Goal: Check status: Check status

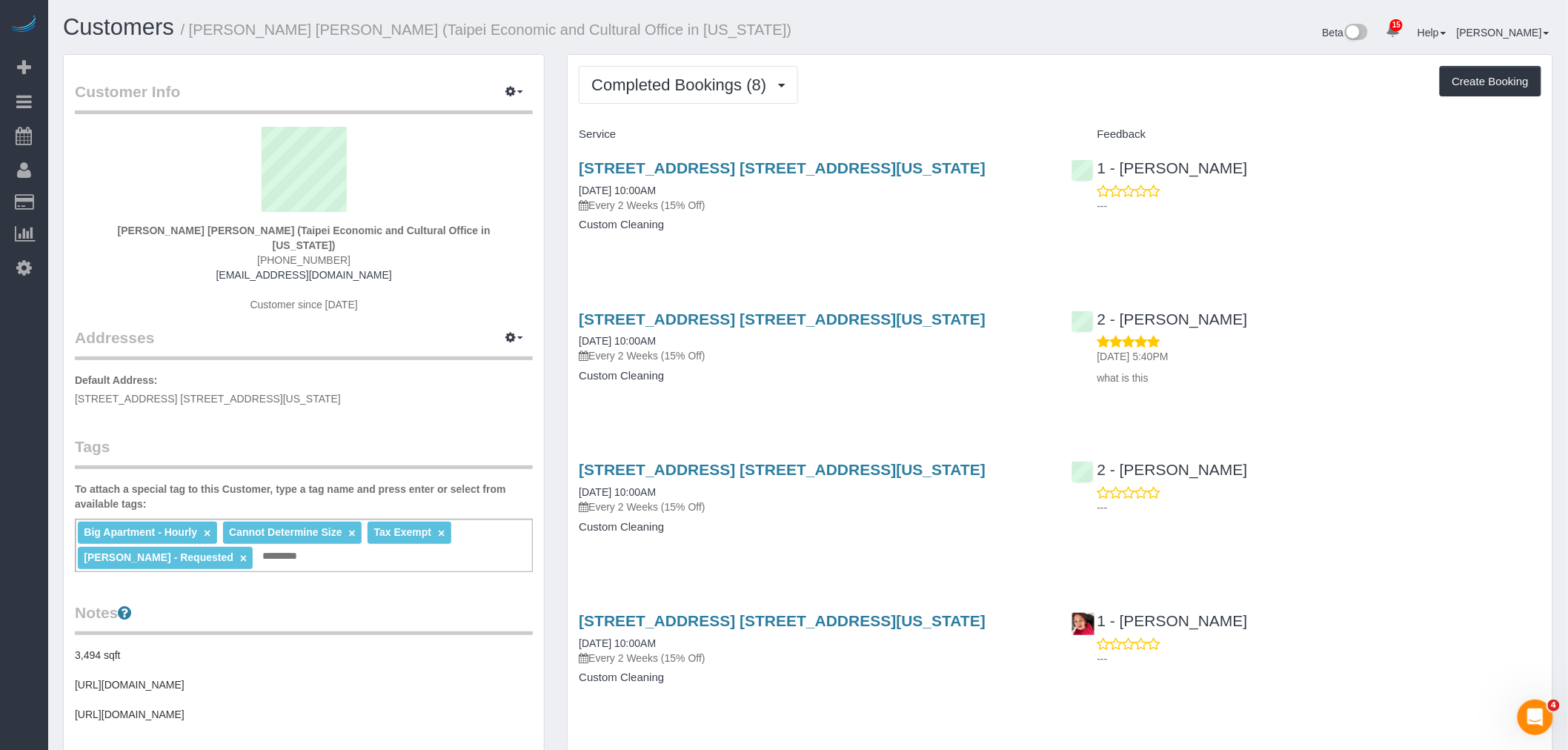
click at [935, 83] on div "Completed Bookings (8) Completed Bookings (8) Upcoming Bookings (7) Cancelled B…" at bounding box center [1060, 85] width 963 height 38
click at [920, 251] on div "60 East 88th Street, Apt. 8a, New York, NY 10128 08/27/2025 10:00AM Every 2 Wee…" at bounding box center [813, 203] width 492 height 114
click at [1006, 77] on div "Completed Bookings (8) Completed Bookings (8) Upcoming Bookings (7) Cancelled B…" at bounding box center [1060, 85] width 963 height 38
click at [882, 75] on div "Completed Bookings (8) Completed Bookings (8) Upcoming Bookings (7) Cancelled B…" at bounding box center [1060, 85] width 963 height 38
click at [514, 84] on button "button" at bounding box center [514, 92] width 37 height 23
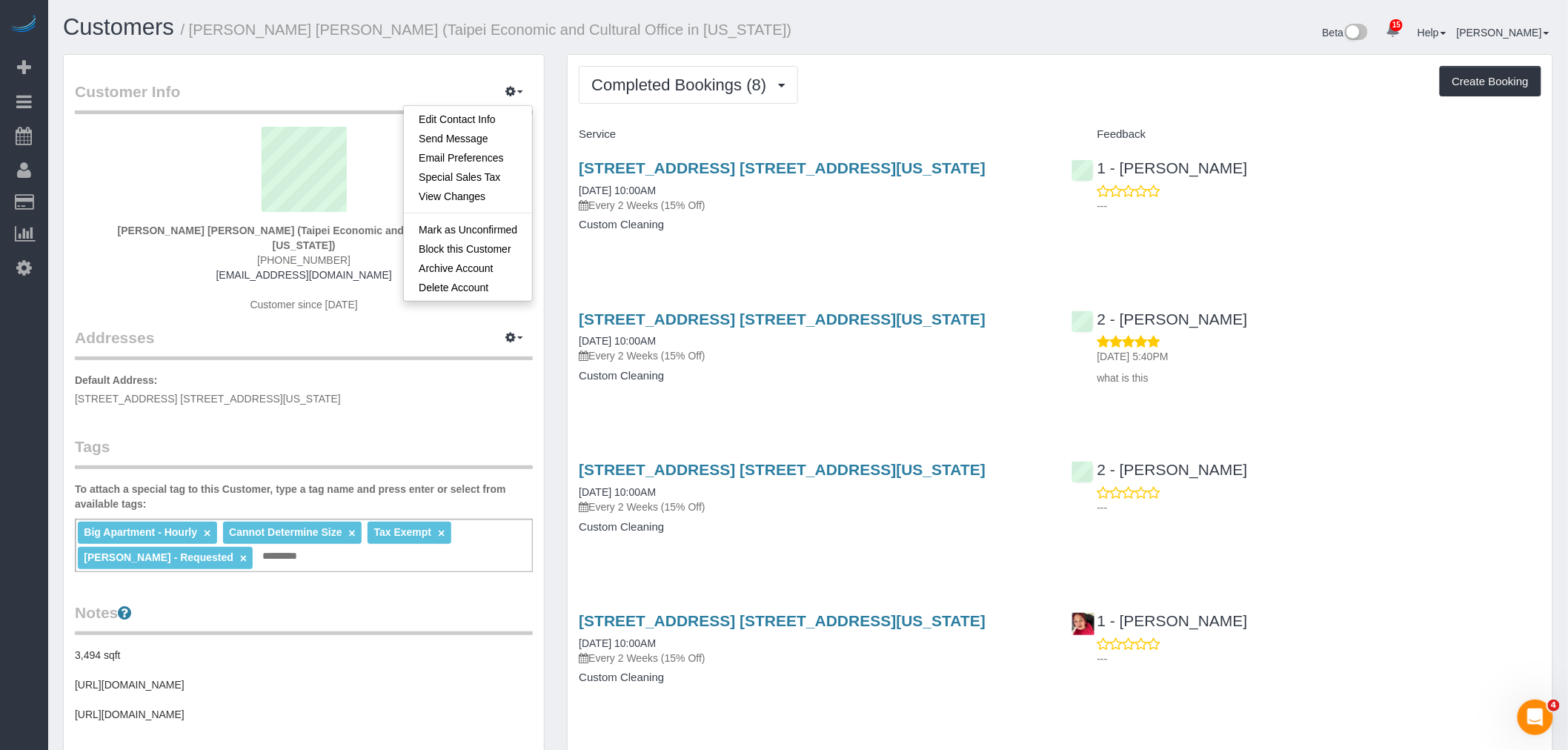
click at [1025, 83] on div "Completed Bookings (8) Completed Bookings (8) Upcoming Bookings (7) Cancelled B…" at bounding box center [1060, 85] width 963 height 38
click at [513, 333] on icon "button" at bounding box center [511, 337] width 11 height 9
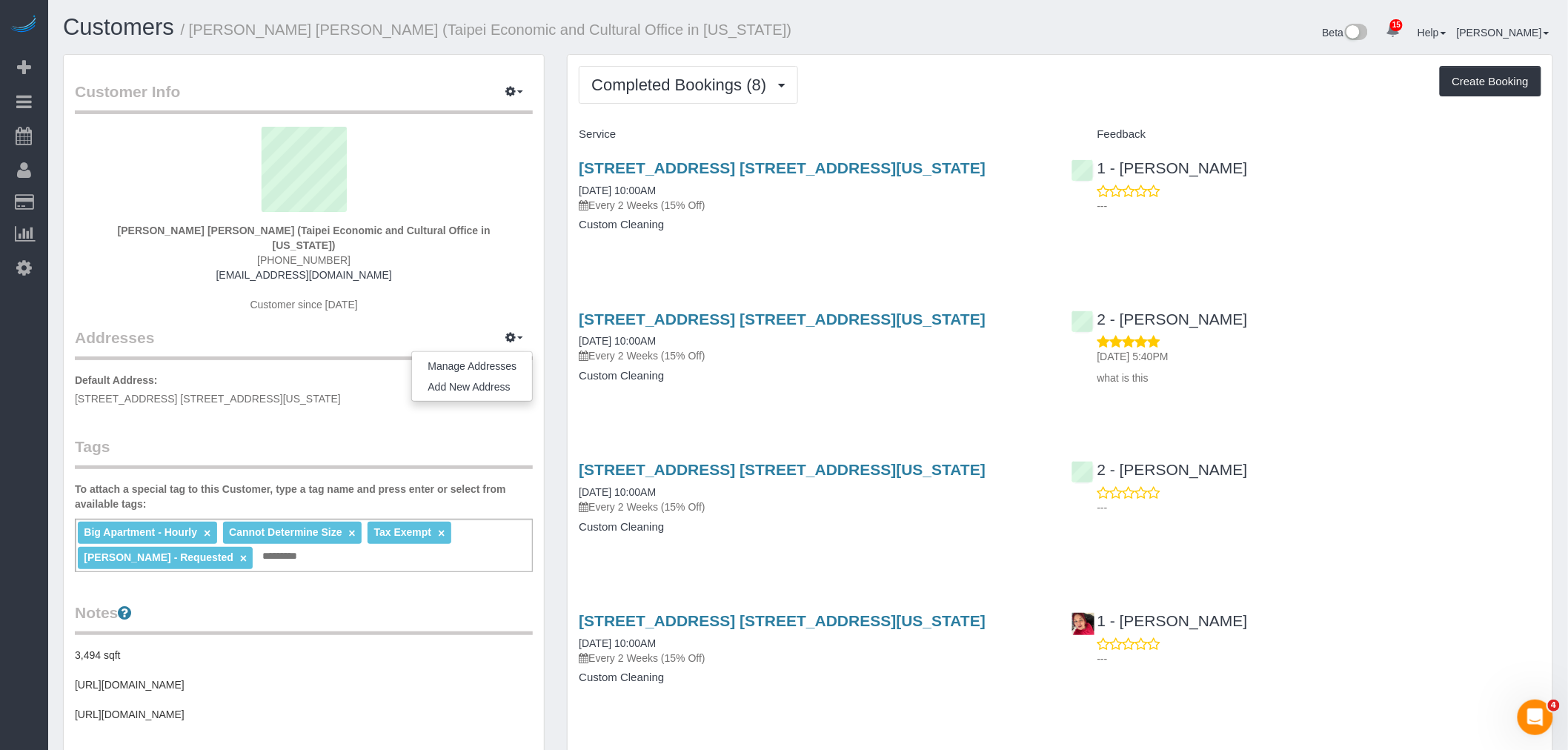
click at [892, 32] on div "Beta 15 Your Notifications You have 0 alerts × You have 5 to charge for 09/09/2…" at bounding box center [1187, 35] width 757 height 39
click at [1209, 68] on div "Completed Bookings (8) Completed Bookings (8) Upcoming Bookings (7) Cancelled B…" at bounding box center [1060, 85] width 963 height 38
click at [1524, 33] on link "[PERSON_NAME]" at bounding box center [1503, 33] width 92 height 12
click at [966, 71] on div "Completed Bookings (8) Completed Bookings (8) Upcoming Bookings (7) Cancelled B…" at bounding box center [1060, 85] width 963 height 38
click at [954, 42] on div "Beta 15 Your Notifications You have 0 alerts × You have 5 to charge for 09/09/2…" at bounding box center [1187, 35] width 757 height 39
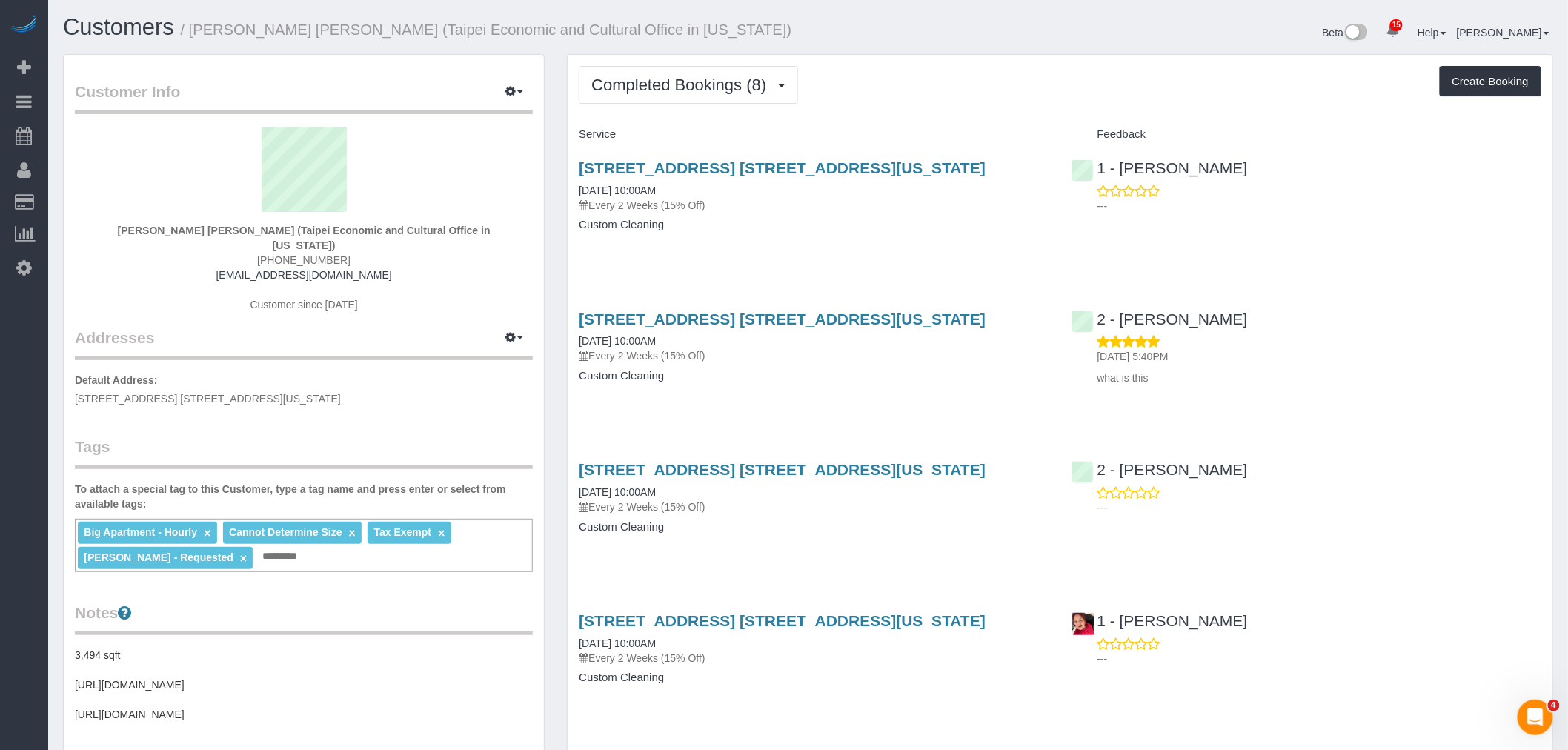
click at [954, 42] on div "Beta 15 Your Notifications You have 0 alerts × You have 5 to charge for 09/09/2…" at bounding box center [1187, 35] width 757 height 39
click at [25, 268] on icon at bounding box center [24, 267] width 16 height 18
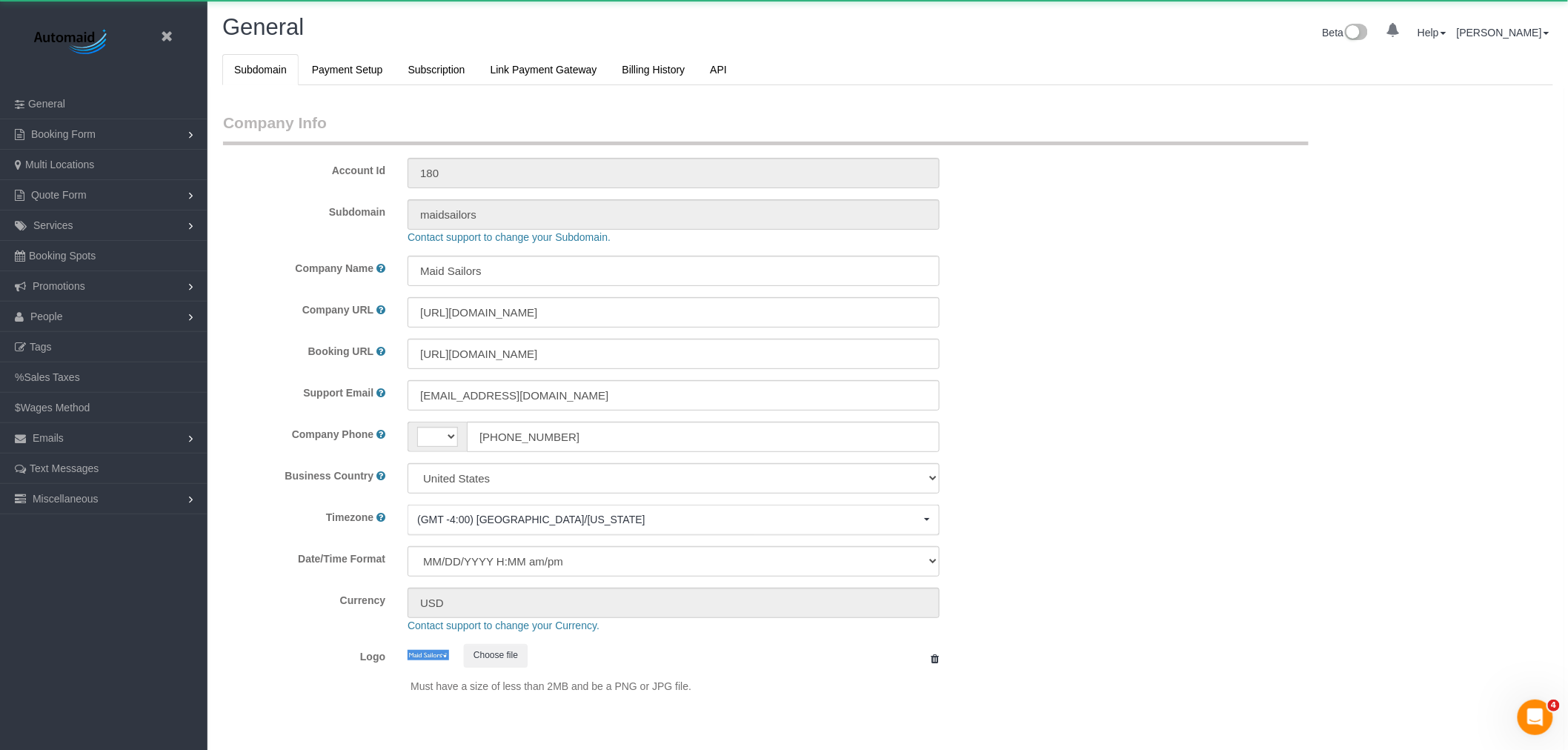
scroll to position [3122, 1568]
select select "string:US"
select select "425"
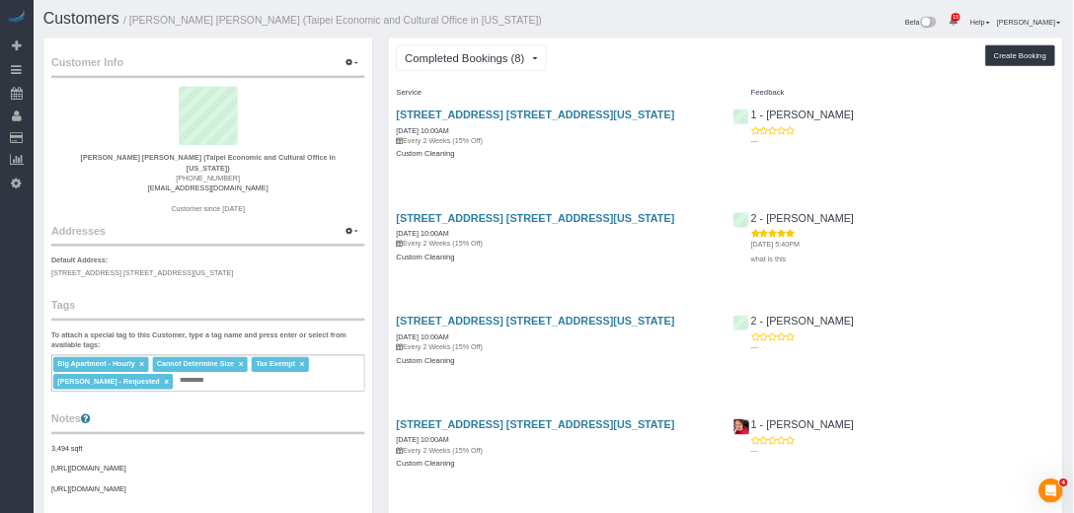
scroll to position [1908, 2088]
drag, startPoint x: 311, startPoint y: 346, endPoint x: 524, endPoint y: 346, distance: 213.1
click at [524, 346] on div "Chih Hom Wang (Taipei Economic and Cultural Office in New York) (917) 601-3322 …" at bounding box center [405, 302] width 610 height 266
copy link "chvwang@mofa.gov.tw"
click at [517, 250] on sui-profile-pic at bounding box center [404, 233] width 580 height 128
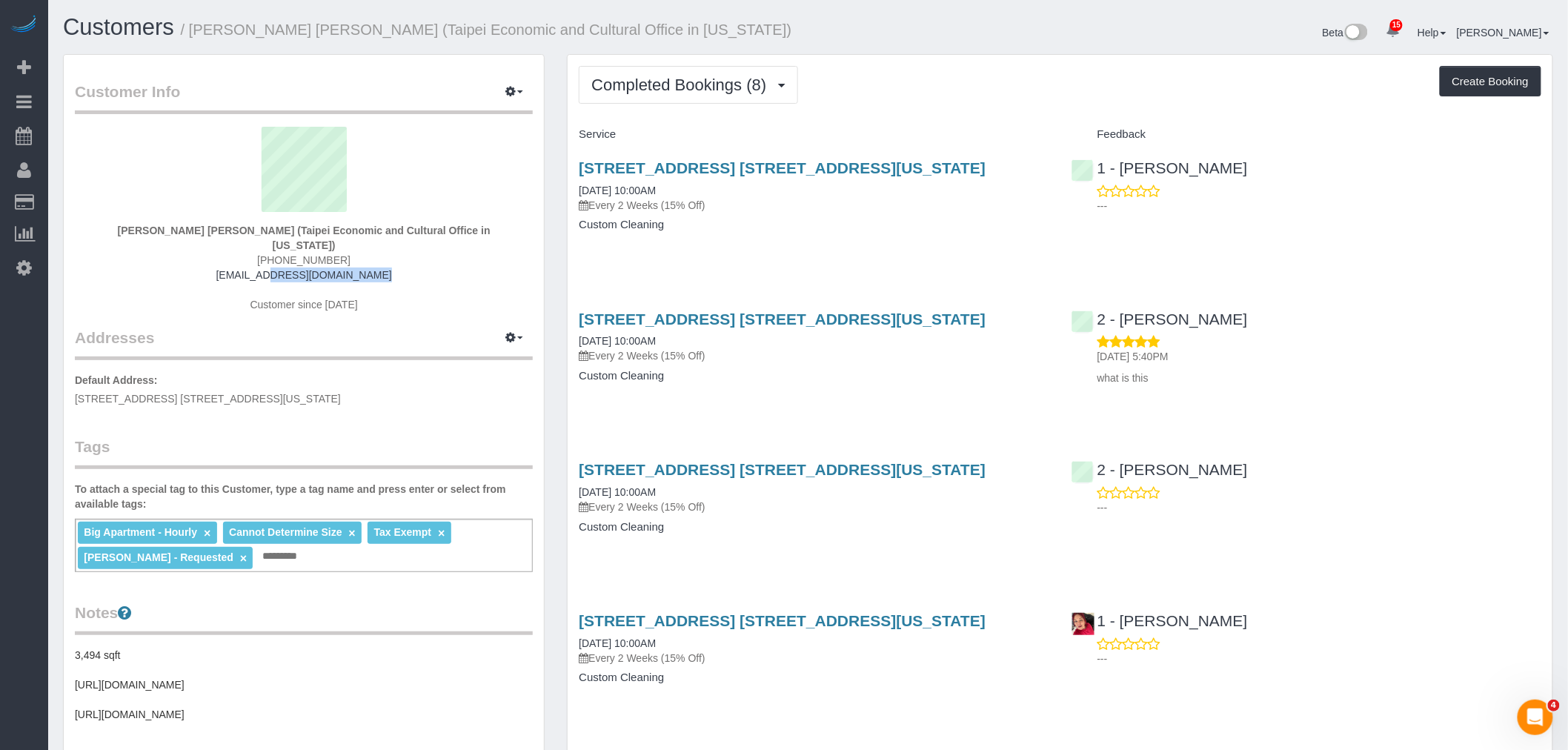
drag, startPoint x: 237, startPoint y: 255, endPoint x: 363, endPoint y: 253, distance: 126.0
click at [363, 253] on div "Chih Hom Wang (Taipei Economic and Cultural Office in New York) (917) 601-3322 …" at bounding box center [304, 227] width 458 height 200
copy link "chvwang@mofa.gov.tw"
click at [418, 316] on legend "Addresses Manage Addresses Add New Address" at bounding box center [304, 252] width 458 height 216
drag, startPoint x: 235, startPoint y: 255, endPoint x: 365, endPoint y: 260, distance: 130.1
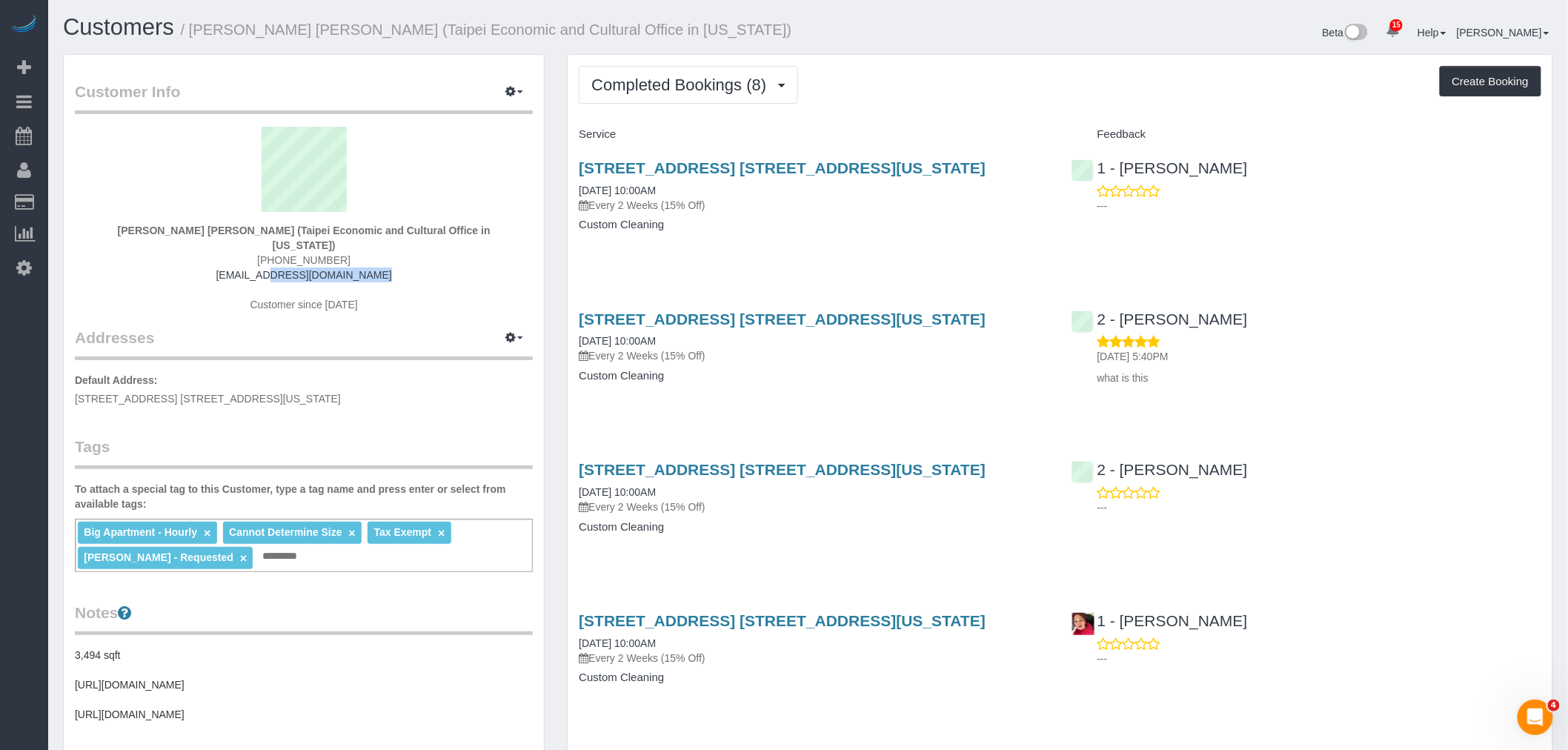
click at [365, 260] on div "Chih Hom Wang (Taipei Economic and Cultural Office in New York) (917) 601-3322 …" at bounding box center [304, 227] width 458 height 200
click at [234, 287] on div "Chih Hom Wang (Taipei Economic and Cultural Office in New York) (917) 601-3322 …" at bounding box center [304, 227] width 458 height 200
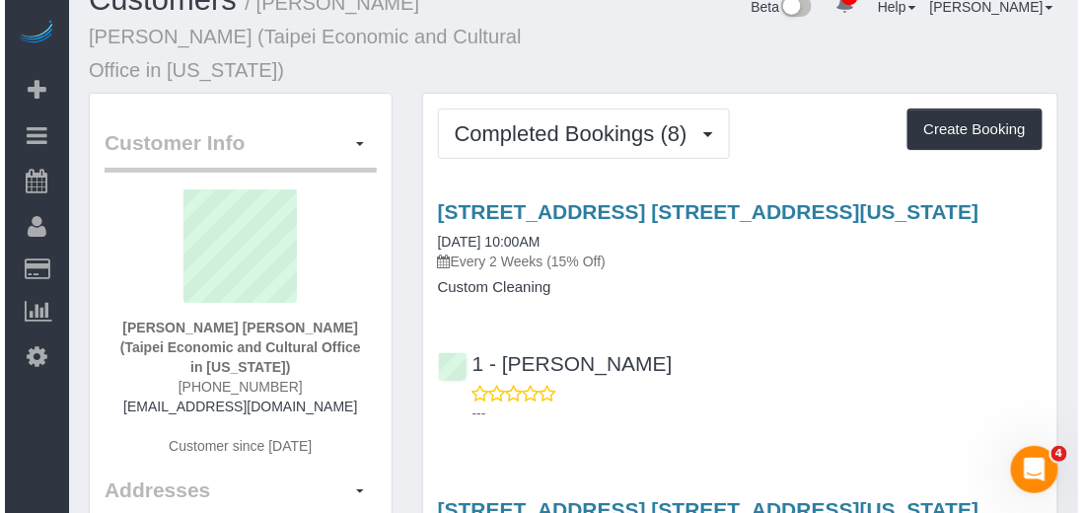
scroll to position [56, 0]
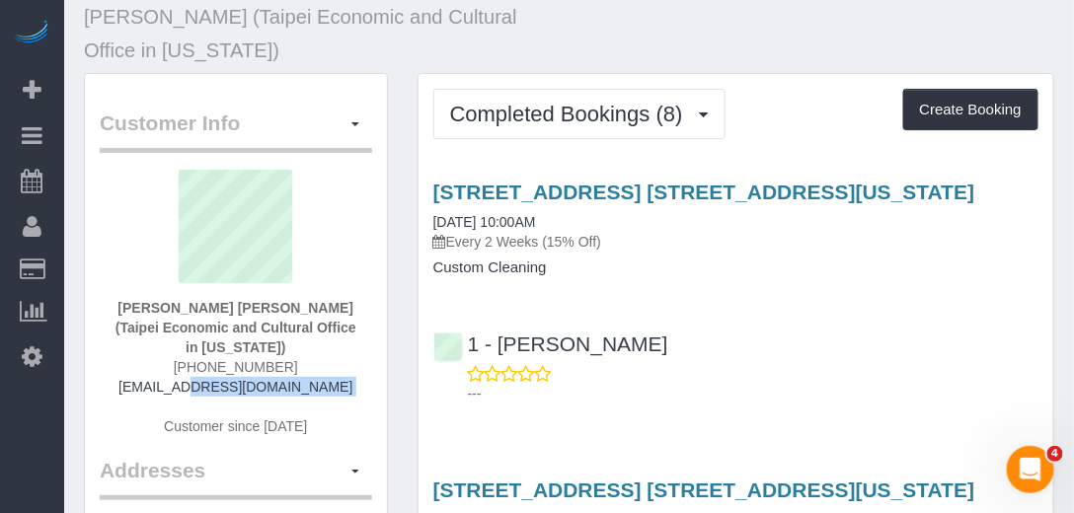
drag, startPoint x: 182, startPoint y: 336, endPoint x: 332, endPoint y: 342, distance: 150.1
click at [332, 342] on div "Chih Hom Wang (Taipei Economic and Cultural Office in New York) (917) 601-3322 …" at bounding box center [236, 313] width 272 height 286
click at [158, 347] on div "Chih Hom Wang (Taipei Economic and Cultural Office in New York) (917) 601-3322 …" at bounding box center [236, 313] width 272 height 286
drag, startPoint x: 139, startPoint y: 337, endPoint x: 342, endPoint y: 344, distance: 203.4
click at [342, 344] on div "Chih Hom Wang (Taipei Economic and Cultural Office in New York) (917) 601-3322 …" at bounding box center [236, 313] width 272 height 286
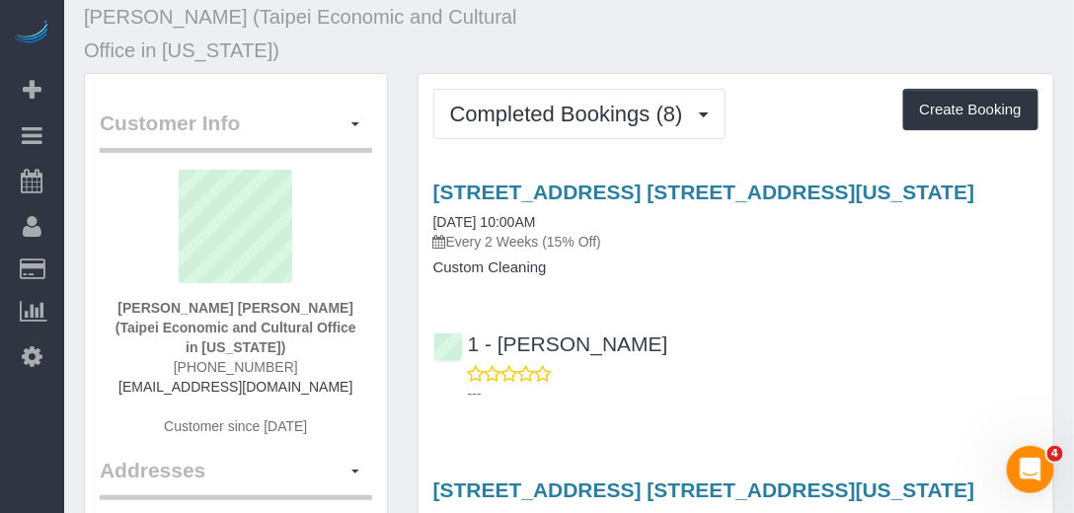
drag, startPoint x: 146, startPoint y: 338, endPoint x: 359, endPoint y: 330, distance: 213.3
click at [359, 330] on div "Chih Hom Wang (Taipei Economic and Cultural Office in New York) (917) 601-3322 …" at bounding box center [236, 313] width 272 height 286
click at [140, 346] on div "Chih Hom Wang (Taipei Economic and Cultural Office in New York) (917) 601-3322 …" at bounding box center [236, 313] width 272 height 286
drag, startPoint x: 299, startPoint y: 326, endPoint x: 332, endPoint y: 329, distance: 32.7
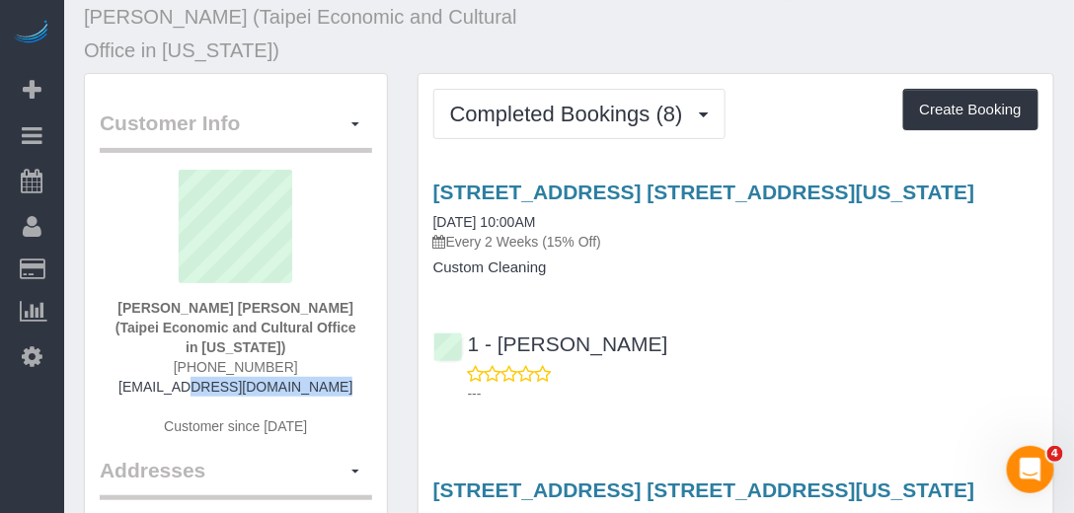
click at [332, 329] on div "Chih Hom Wang (Taipei Economic and Cultural Office in New York) (917) 601-3322 …" at bounding box center [236, 313] width 272 height 286
click at [341, 231] on sui-profile-pic at bounding box center [235, 234] width 243 height 128
click at [362, 109] on button "button" at bounding box center [355, 124] width 34 height 31
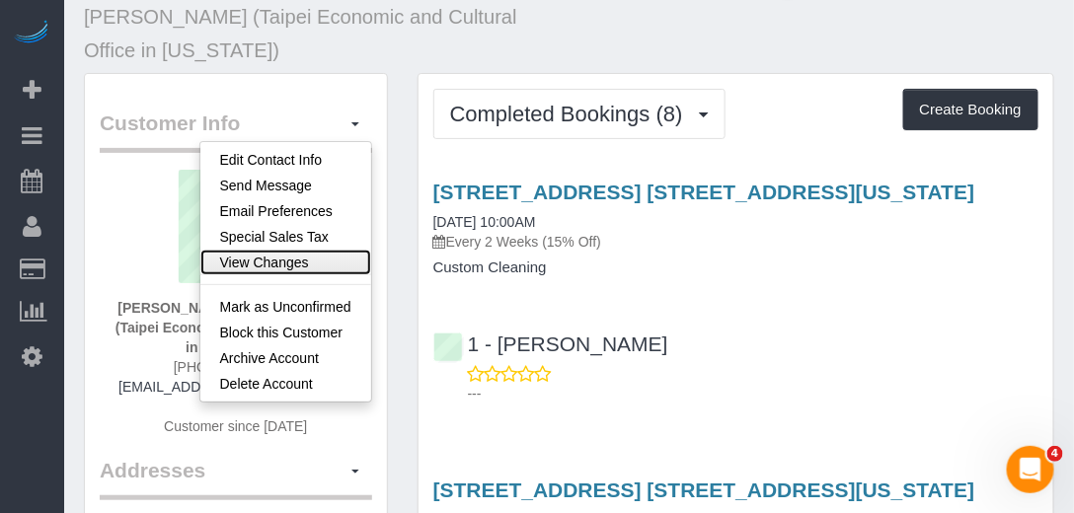
click at [294, 250] on link "View Changes" at bounding box center [285, 263] width 171 height 26
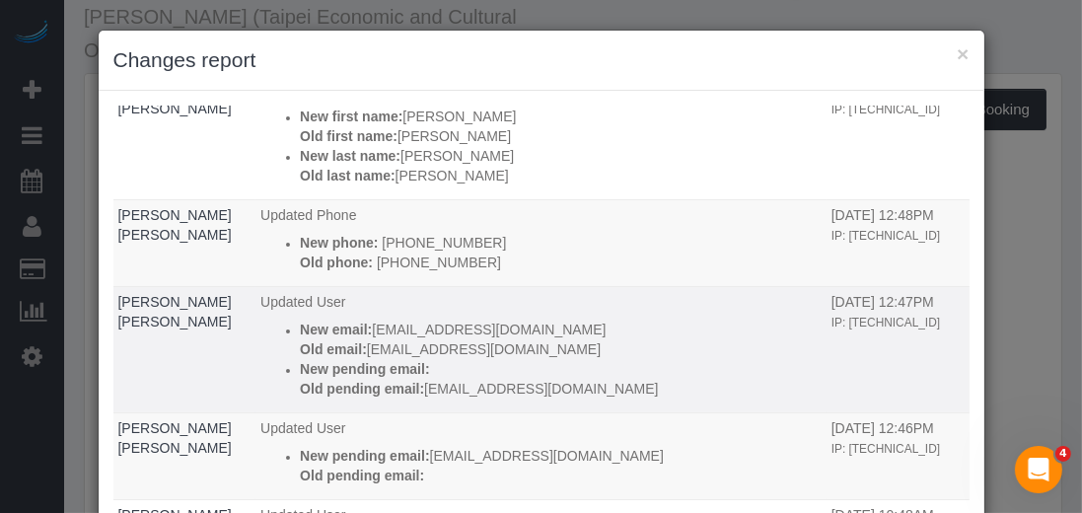
scroll to position [112, 0]
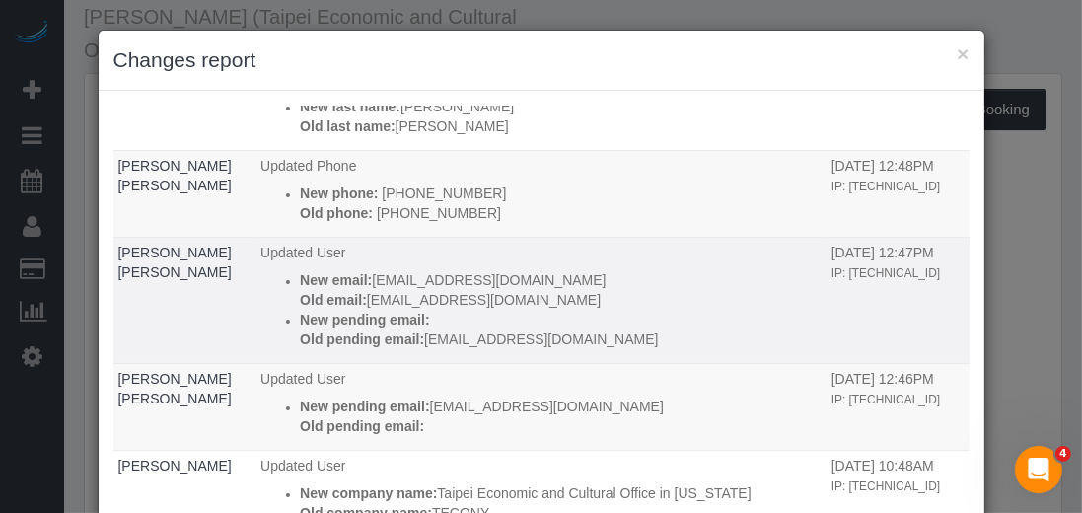
drag, startPoint x: 710, startPoint y: 253, endPoint x: 792, endPoint y: 248, distance: 82.1
click at [792, 248] on tr "Chih Hom Wang Updated User New email: chvwang@mofa.gov.tw Old email: tctiffchen…" at bounding box center [541, 300] width 857 height 126
click at [609, 300] on p "Old email: tctiffchen@gmail.com" at bounding box center [561, 300] width 522 height 20
drag, startPoint x: 275, startPoint y: 282, endPoint x: 451, endPoint y: 278, distance: 175.7
click at [451, 278] on p "New email: chvwang@mofa.gov.tw" at bounding box center [561, 280] width 522 height 20
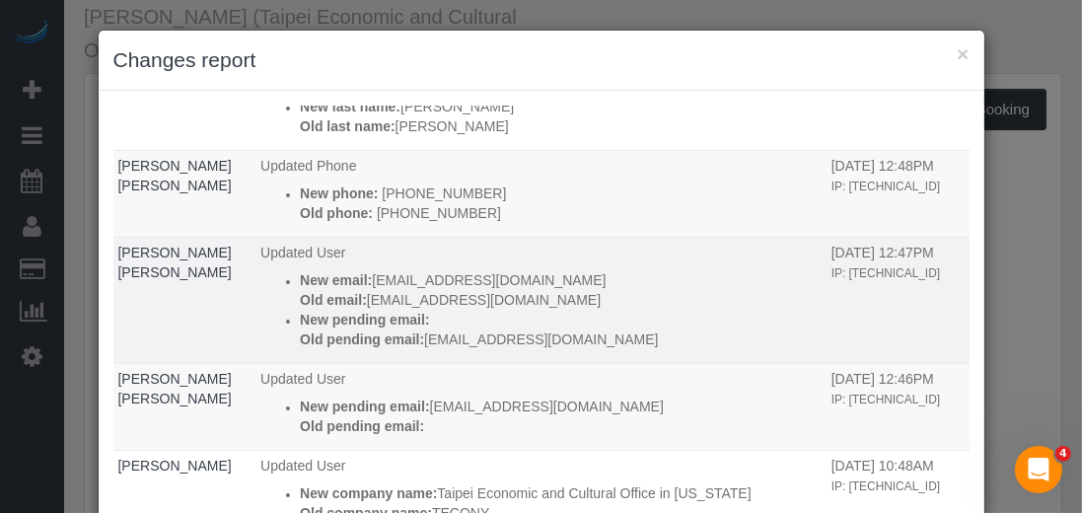
click at [573, 278] on p "New email: chvwang@mofa.gov.tw" at bounding box center [561, 280] width 522 height 20
drag, startPoint x: 521, startPoint y: 272, endPoint x: 347, endPoint y: 275, distance: 173.7
click at [347, 275] on p "New email: chvwang@mofa.gov.tw" at bounding box center [561, 280] width 522 height 20
click at [521, 290] on p "Old email: tctiffchen@gmail.com" at bounding box center [561, 300] width 522 height 20
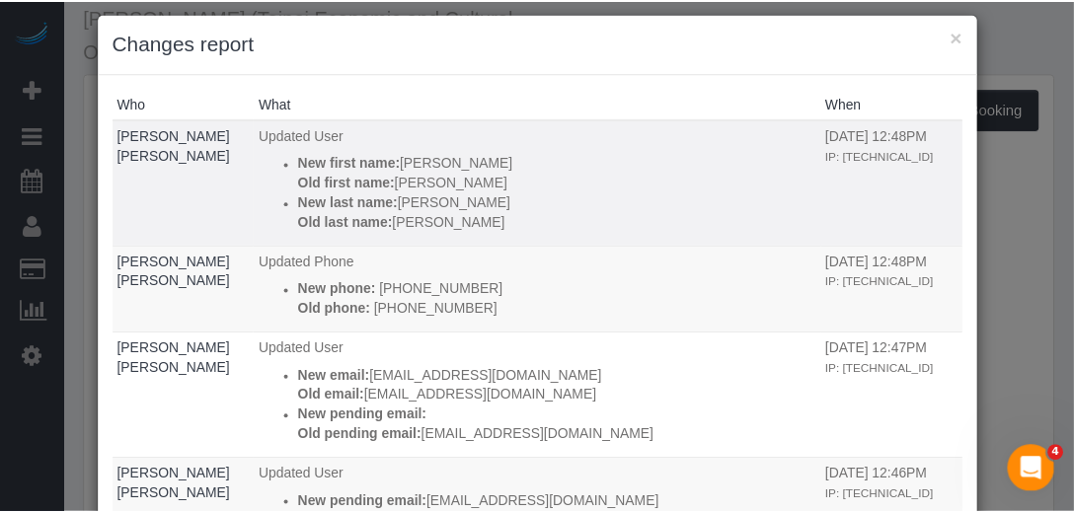
scroll to position [17, 0]
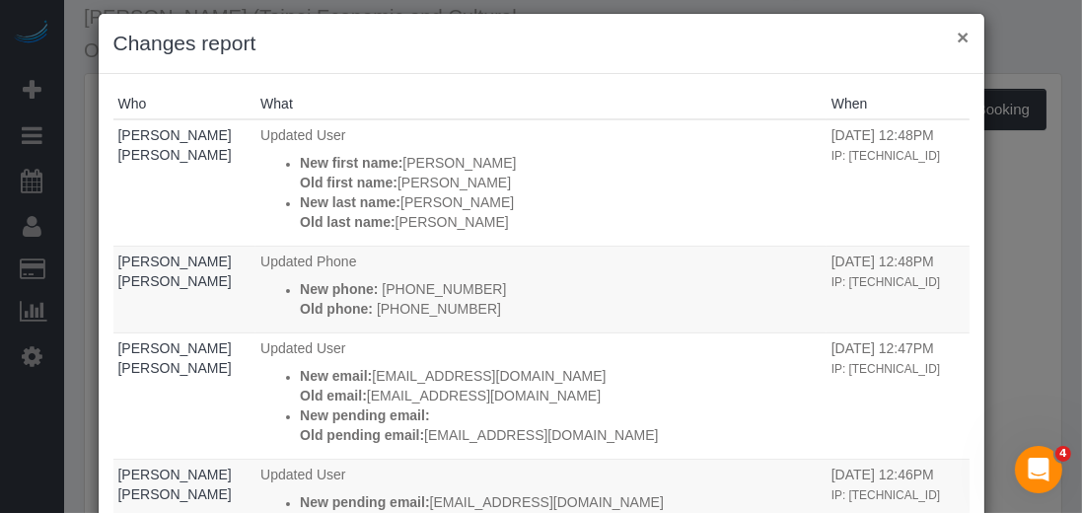
click at [959, 37] on button "×" at bounding box center [963, 37] width 12 height 21
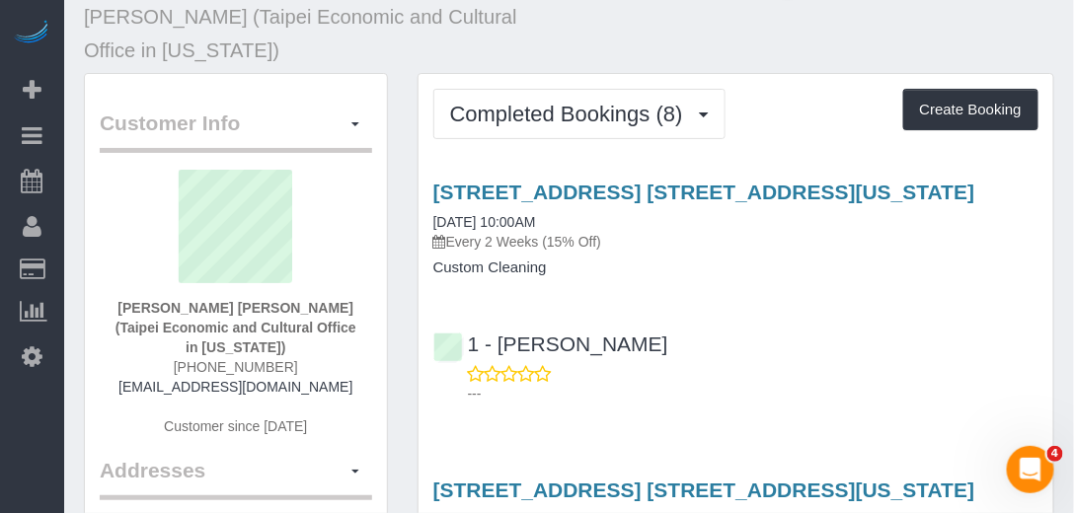
scroll to position [95928, 97603]
drag, startPoint x: 154, startPoint y: 334, endPoint x: 352, endPoint y: 336, distance: 198.4
click at [352, 336] on div "Chih Hom Wang (Taipei Economic and Cultural Office in New York) (917) 601-3322 …" at bounding box center [236, 313] width 272 height 286
click at [338, 179] on sui-profile-pic at bounding box center [235, 234] width 243 height 128
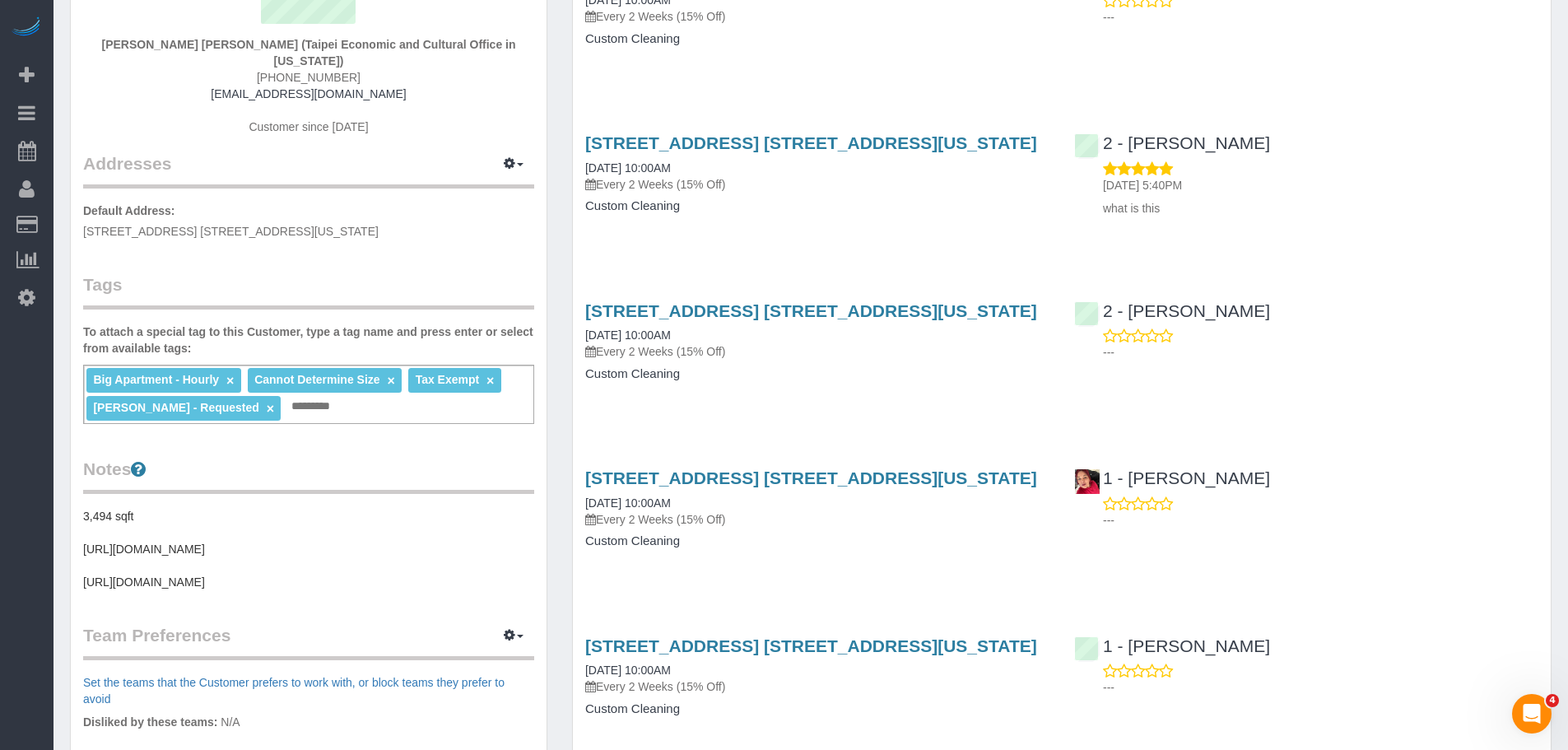
scroll to position [0, 0]
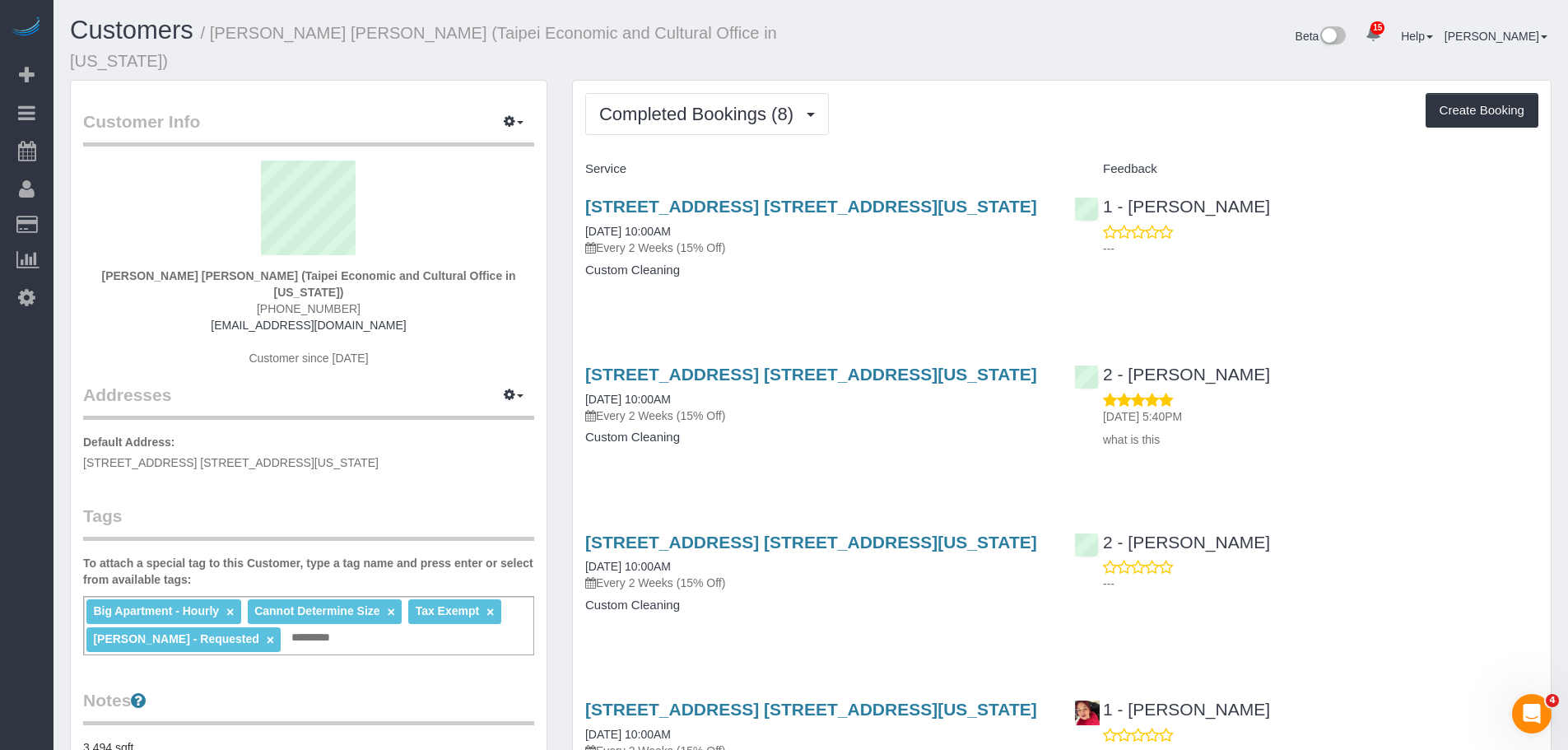
click at [1000, 28] on div "Beta 15 Your Notifications You have 0 alerts × You have 5 to charge for 09/09/2…" at bounding box center [1187, 38] width 753 height 43
click at [1014, 93] on div "Completed Bookings (8) Completed Bookings (8) Upcoming Bookings (7) Cancelled B…" at bounding box center [1062, 114] width 953 height 42
click at [914, 156] on div "Service" at bounding box center [817, 170] width 489 height 28
click at [925, 264] on div "60 East 88th Street, Apt. 8a, New York, NY 10128 08/27/2025 10:00AM Every 2 Wee…" at bounding box center [817, 246] width 489 height 127
click at [1058, 93] on div "Completed Bookings (8) Completed Bookings (8) Upcoming Bookings (7) Cancelled B…" at bounding box center [1062, 114] width 953 height 42
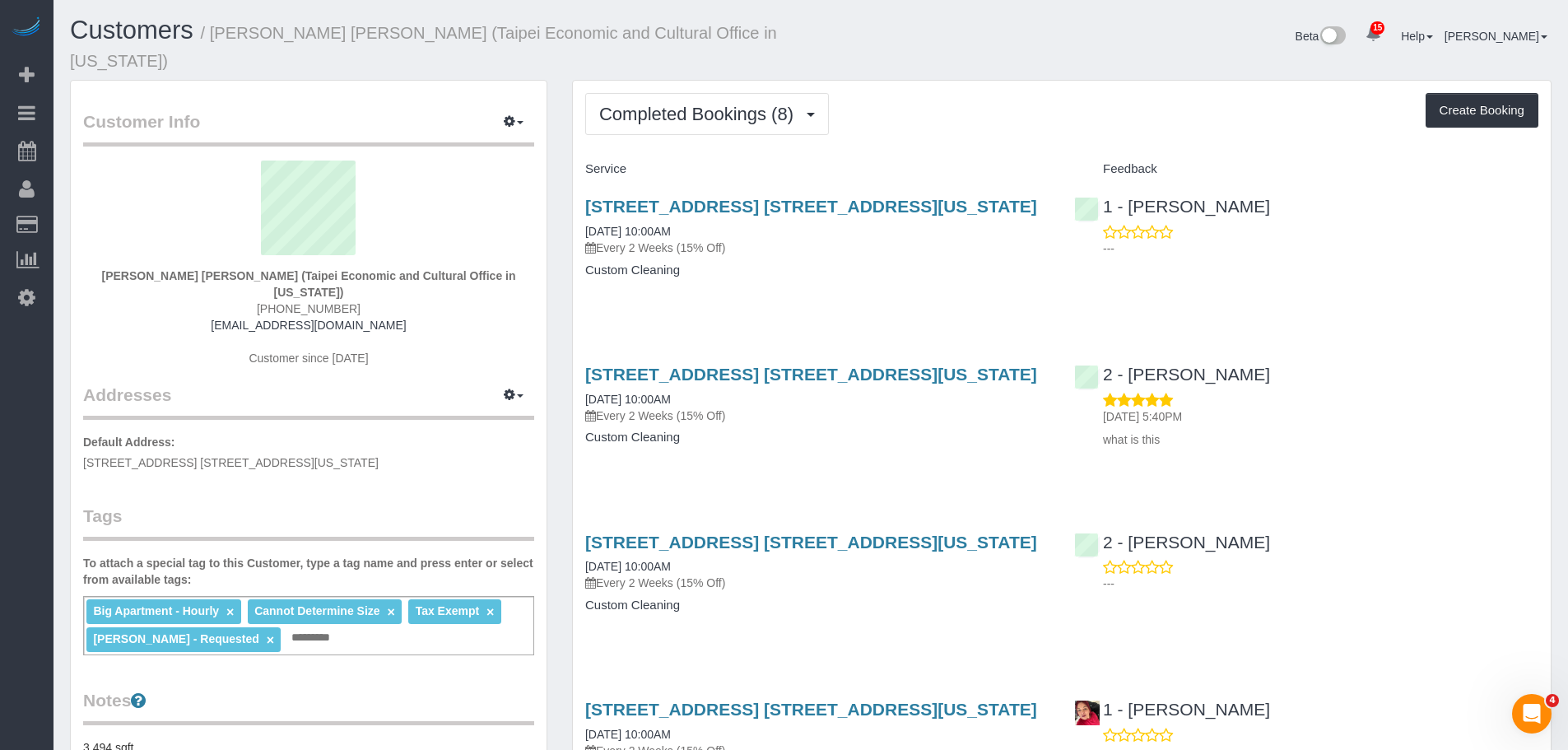
drag, startPoint x: 1062, startPoint y: 56, endPoint x: 1275, endPoint y: 68, distance: 213.3
click at [1063, 56] on div "Beta 15 Your Notifications You have 0 alerts × You have 5 to charge for 09/09/2…" at bounding box center [1187, 38] width 753 height 43
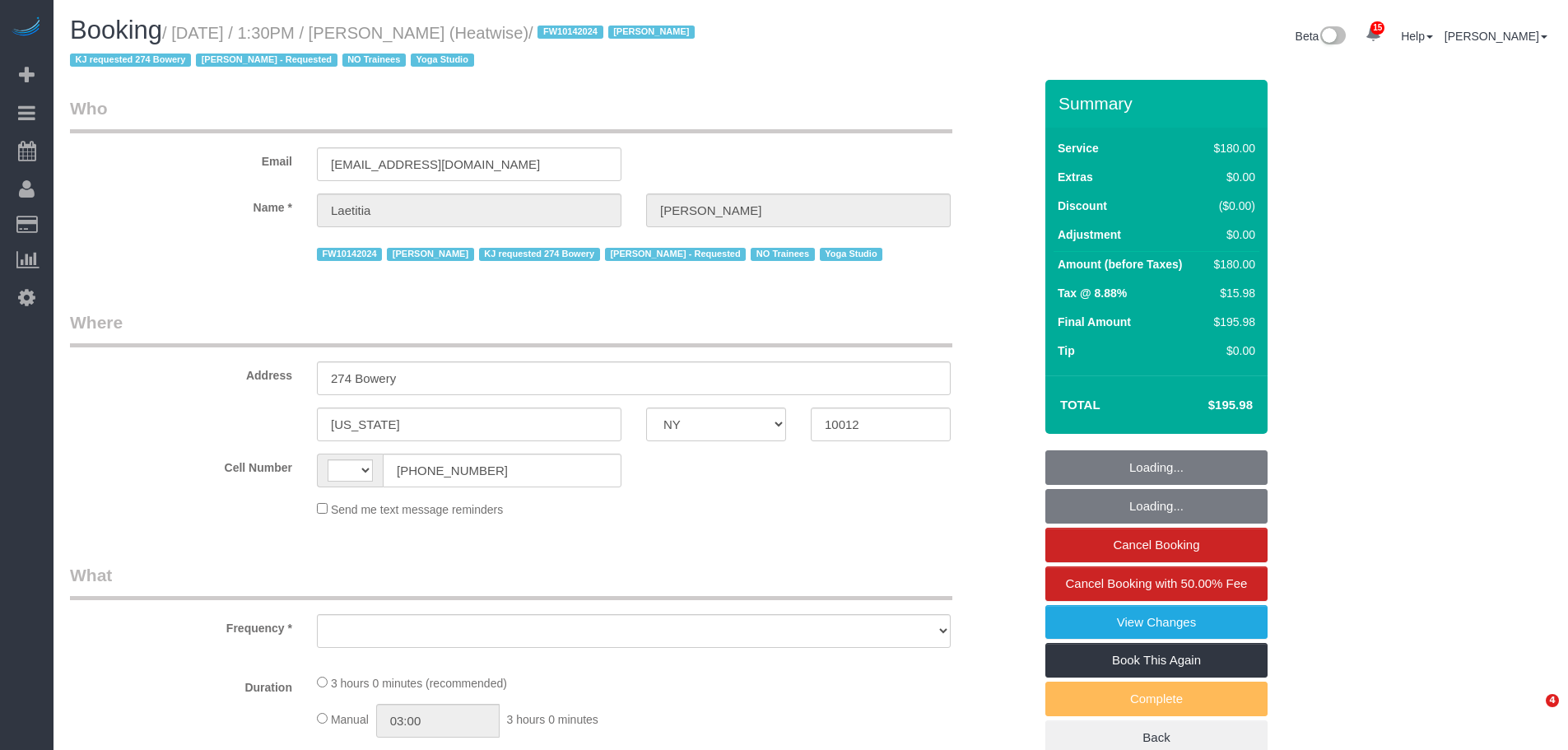
select select "NY"
select select "string:[GEOGRAPHIC_DATA]"
select select "object:779"
select select "string:stripe-pm_1RaIPN4VGloSiKo7a9kdhFlp"
select select "180"
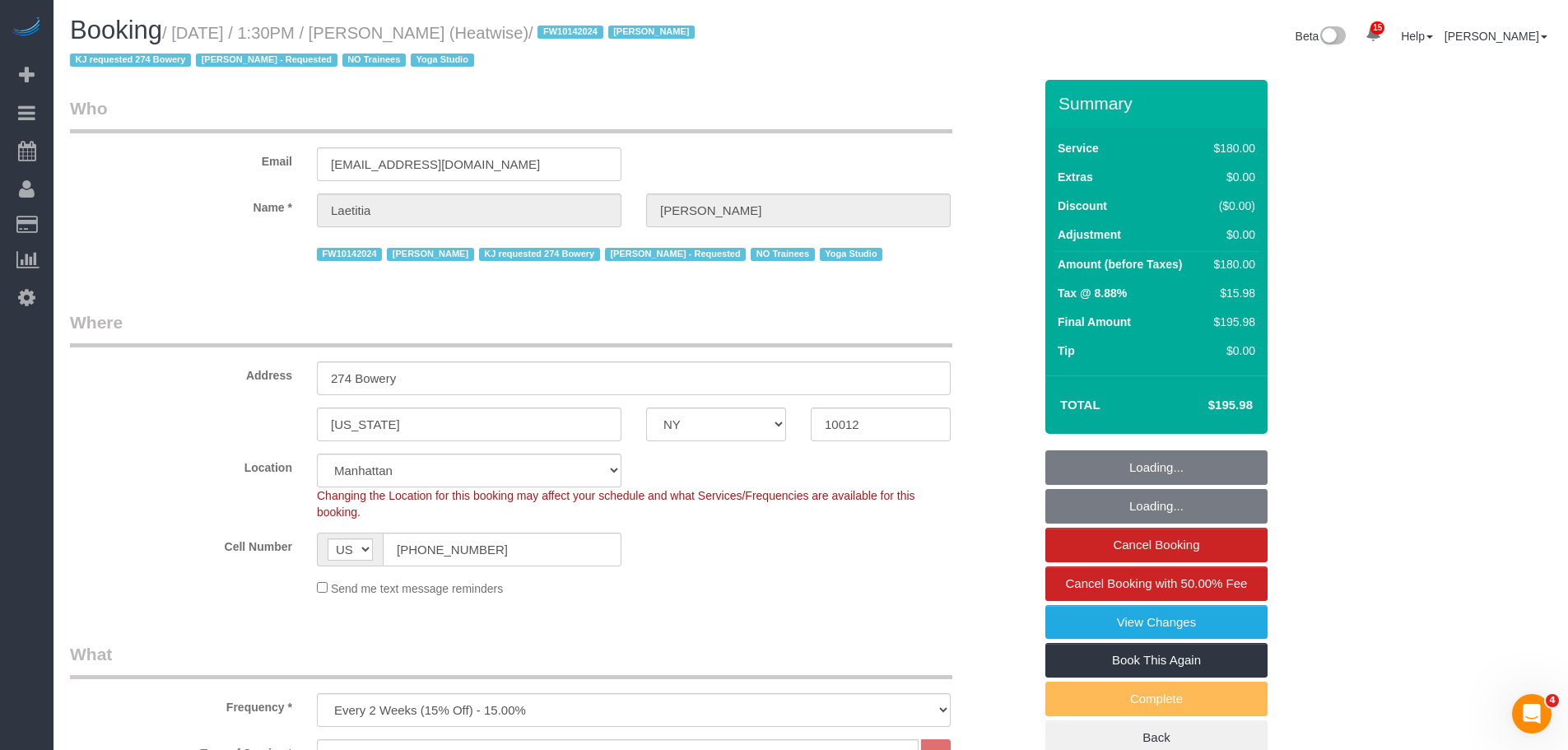
select select "number:89"
select select "number:90"
select select "number:15"
select select "number:7"
select select "object:1514"
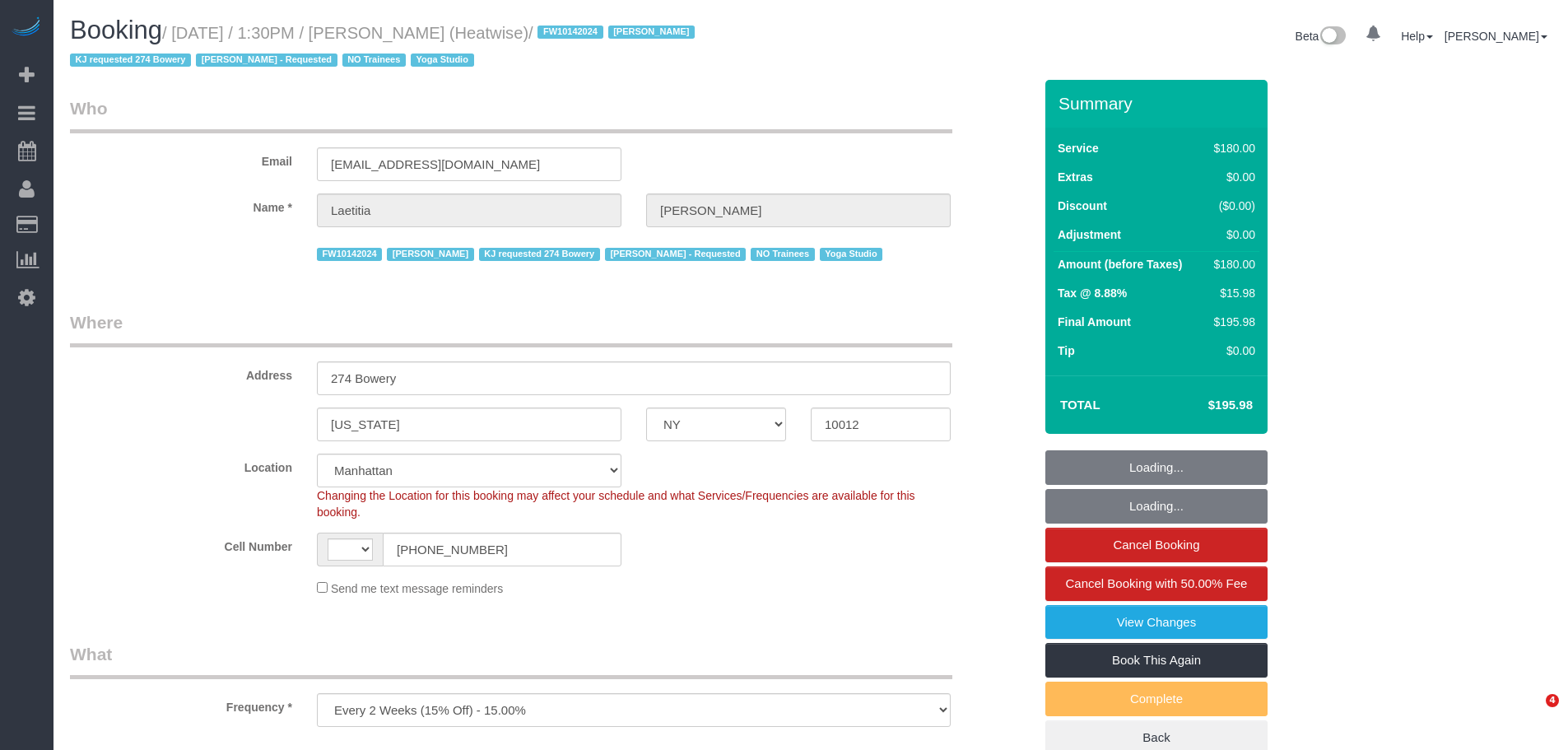
select select "NY"
select select "object:1077"
select select "string:[GEOGRAPHIC_DATA]"
select select "180"
select select "number:89"
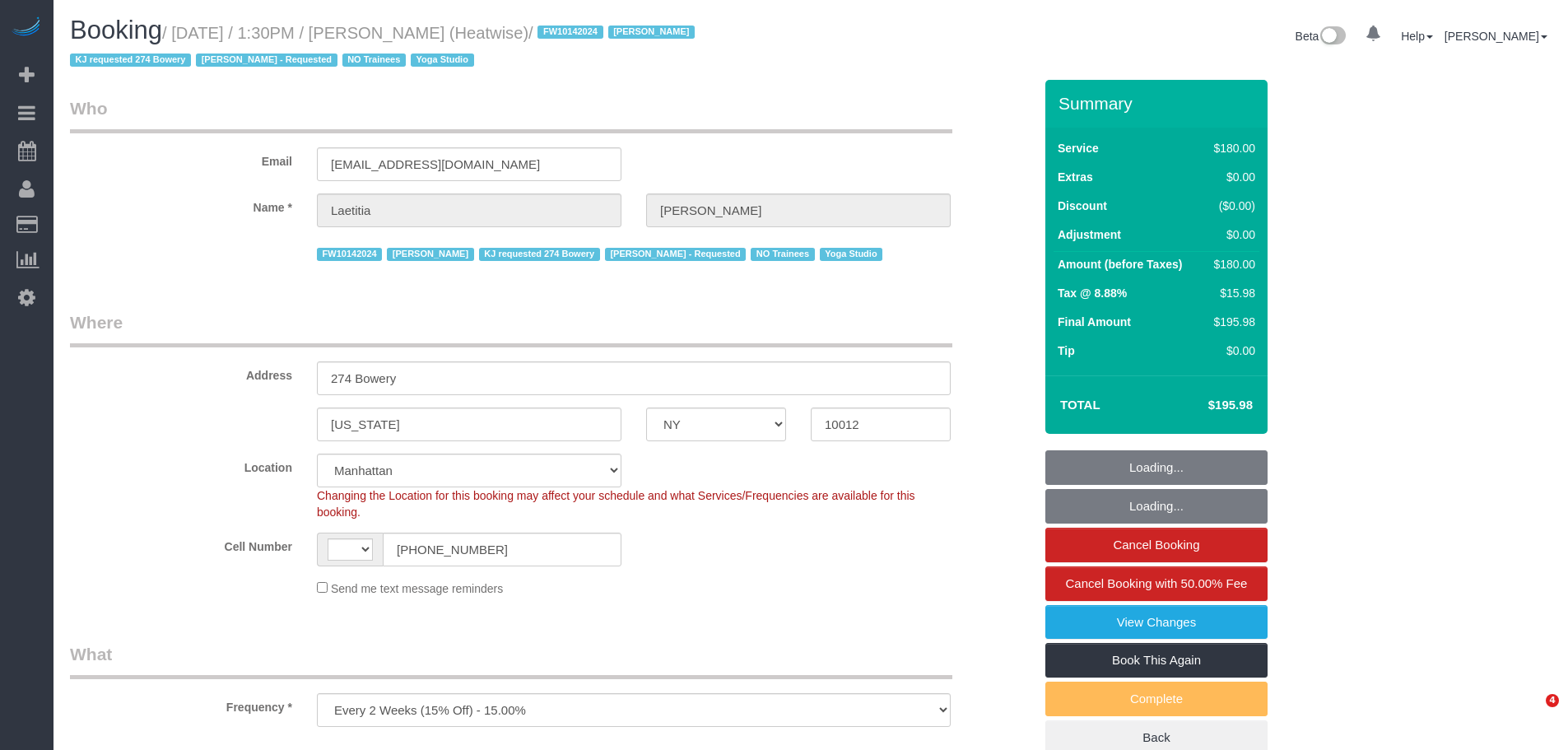
select select "number:90"
select select "number:15"
select select "number:7"
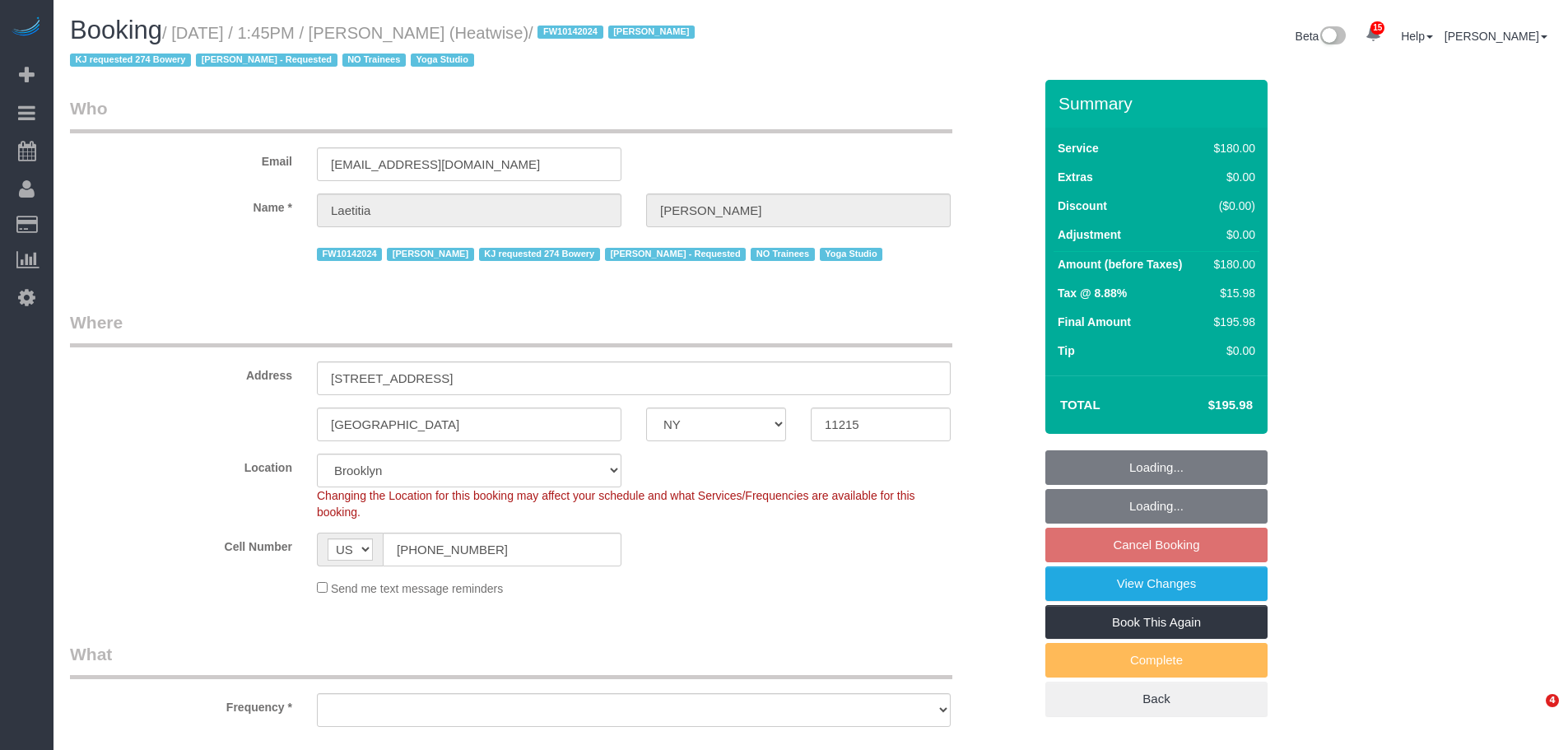
select select "NY"
select select "number:89"
select select "number:90"
select select "number:15"
select select "number:7"
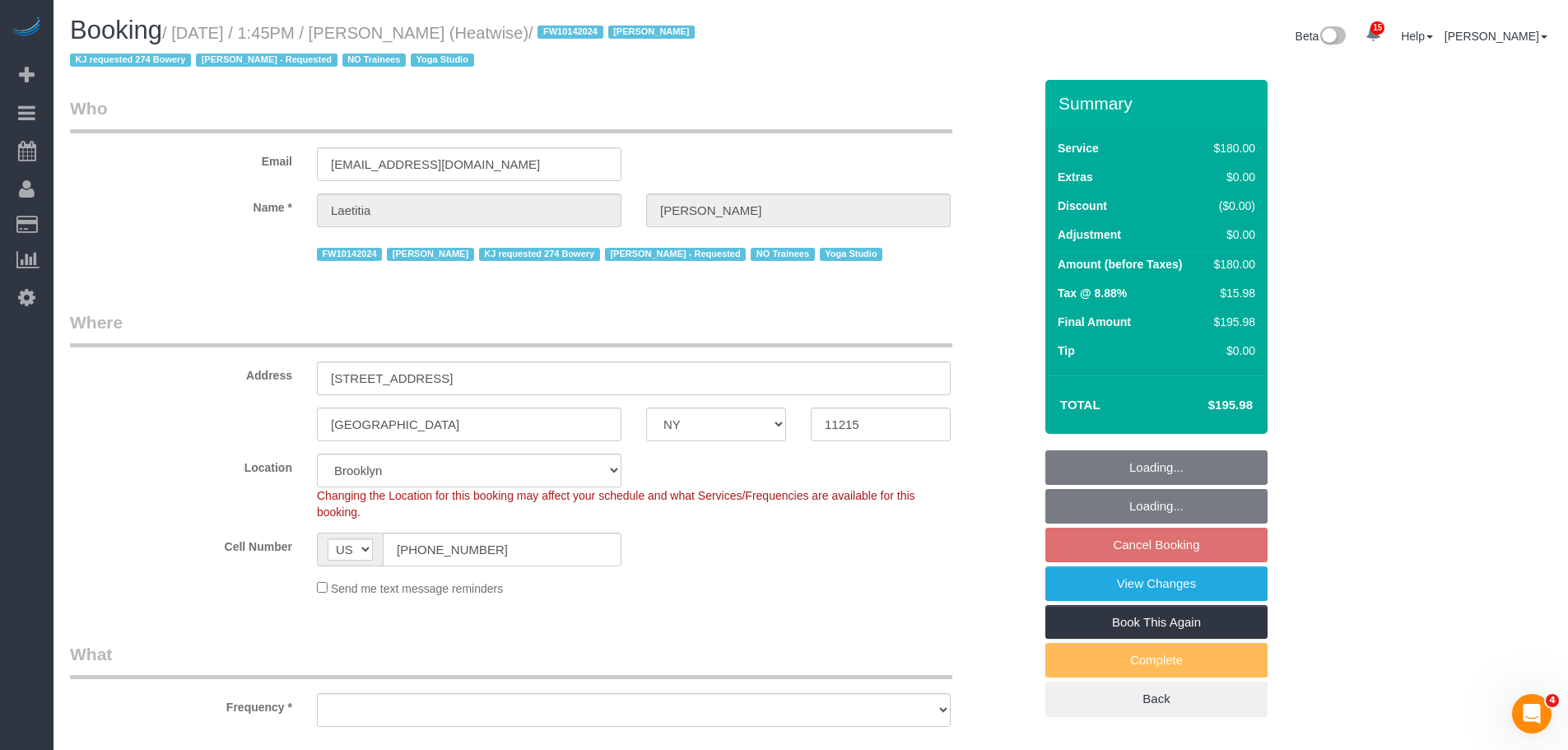
select select "object:930"
select select "180"
select select "object:1465"
select select "string:stripe-pm_1RaIPN4VGloSiKo7a9kdhFlp"
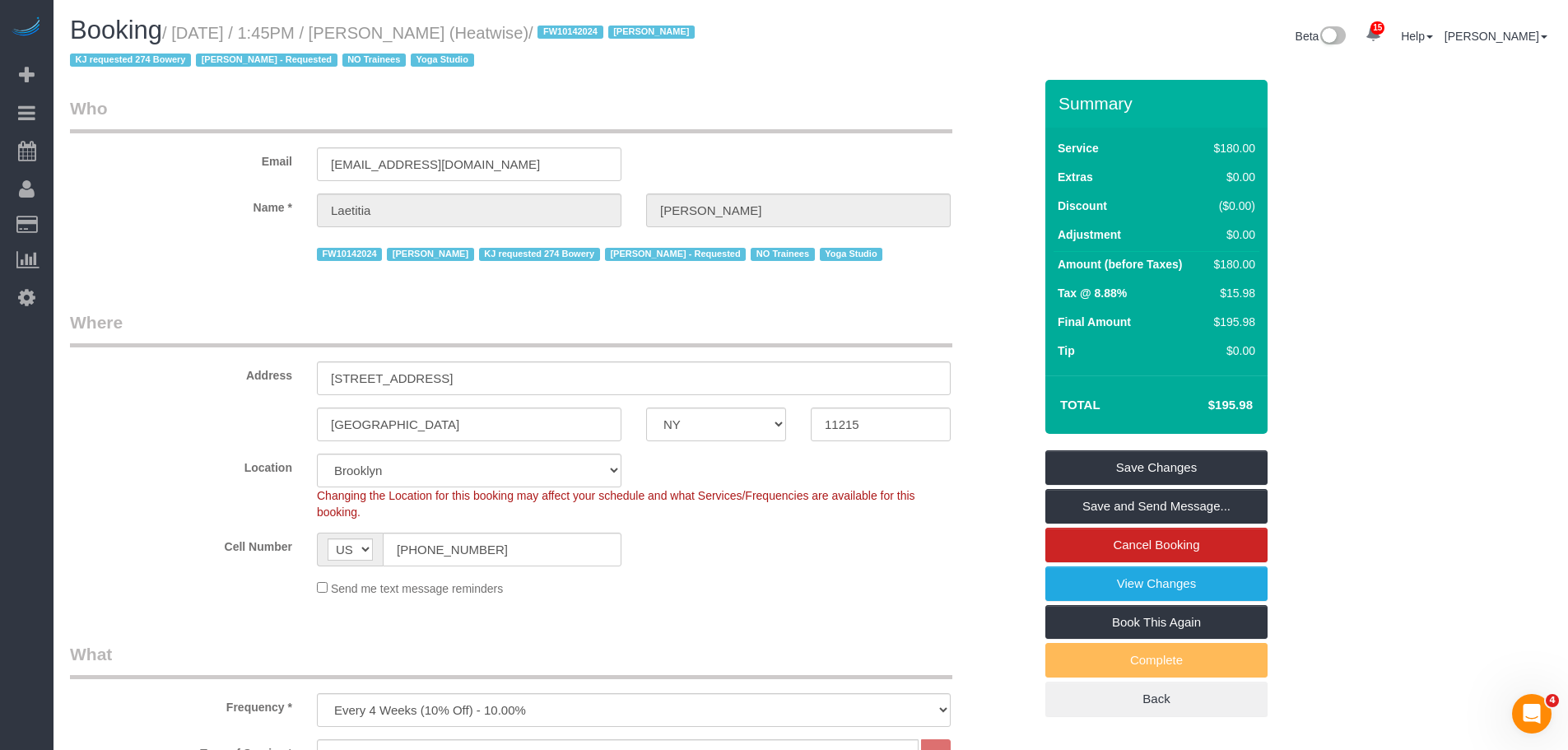
click at [816, 108] on legend "Who" at bounding box center [511, 114] width 882 height 37
drag, startPoint x: 898, startPoint y: 62, endPoint x: 920, endPoint y: 61, distance: 22.0
click at [898, 62] on div "Booking / [DATE] / 1:45PM / [PERSON_NAME] (Heatwise) / FW10142024 [PERSON_NAME]…" at bounding box center [811, 48] width 1506 height 63
